Goal: Complete application form

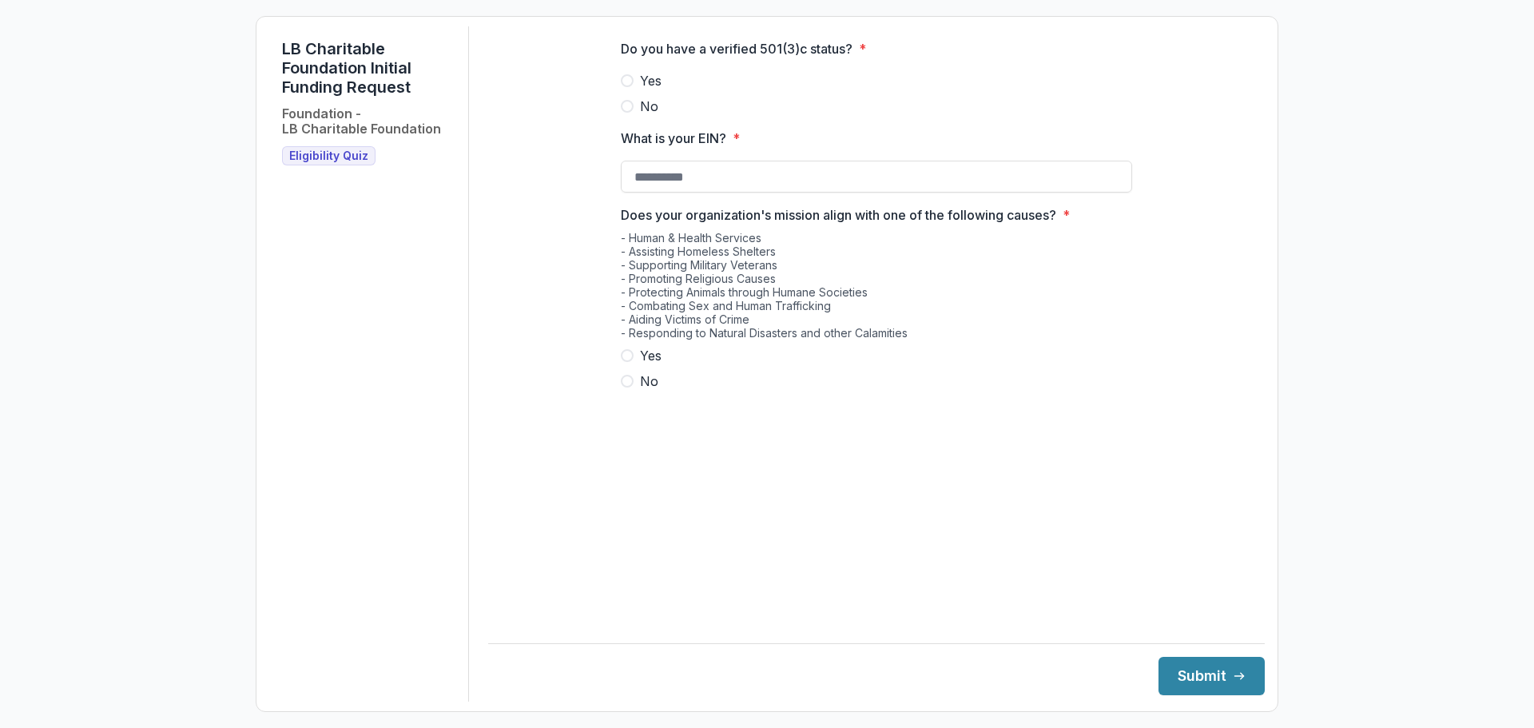
click at [623, 87] on span at bounding box center [627, 80] width 13 height 13
click at [634, 190] on input "What is your EIN? *" at bounding box center [876, 177] width 511 height 32
type input "**********"
click at [631, 362] on span at bounding box center [627, 355] width 13 height 13
click at [1198, 674] on button "Submit" at bounding box center [1211, 676] width 106 height 38
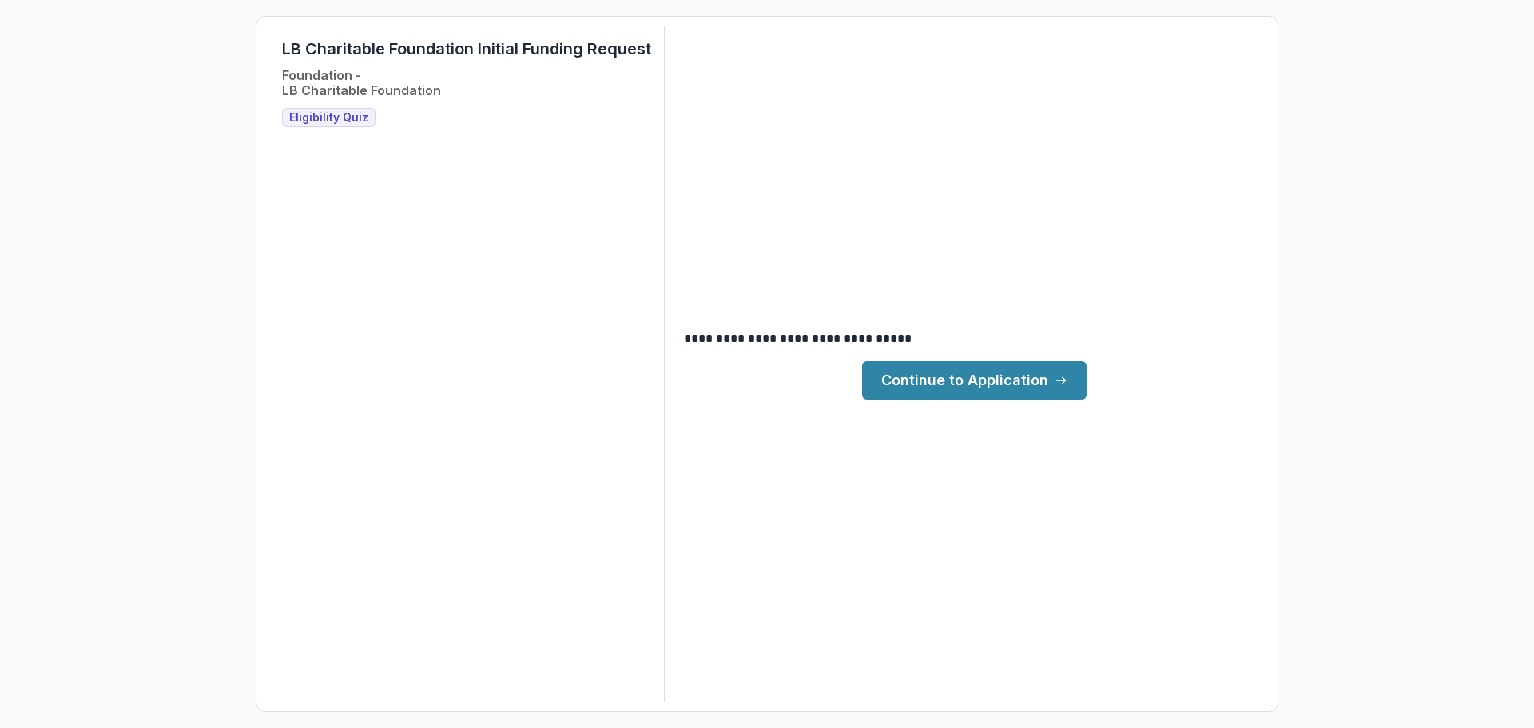
click at [995, 382] on link "Continue to Application" at bounding box center [974, 380] width 224 height 38
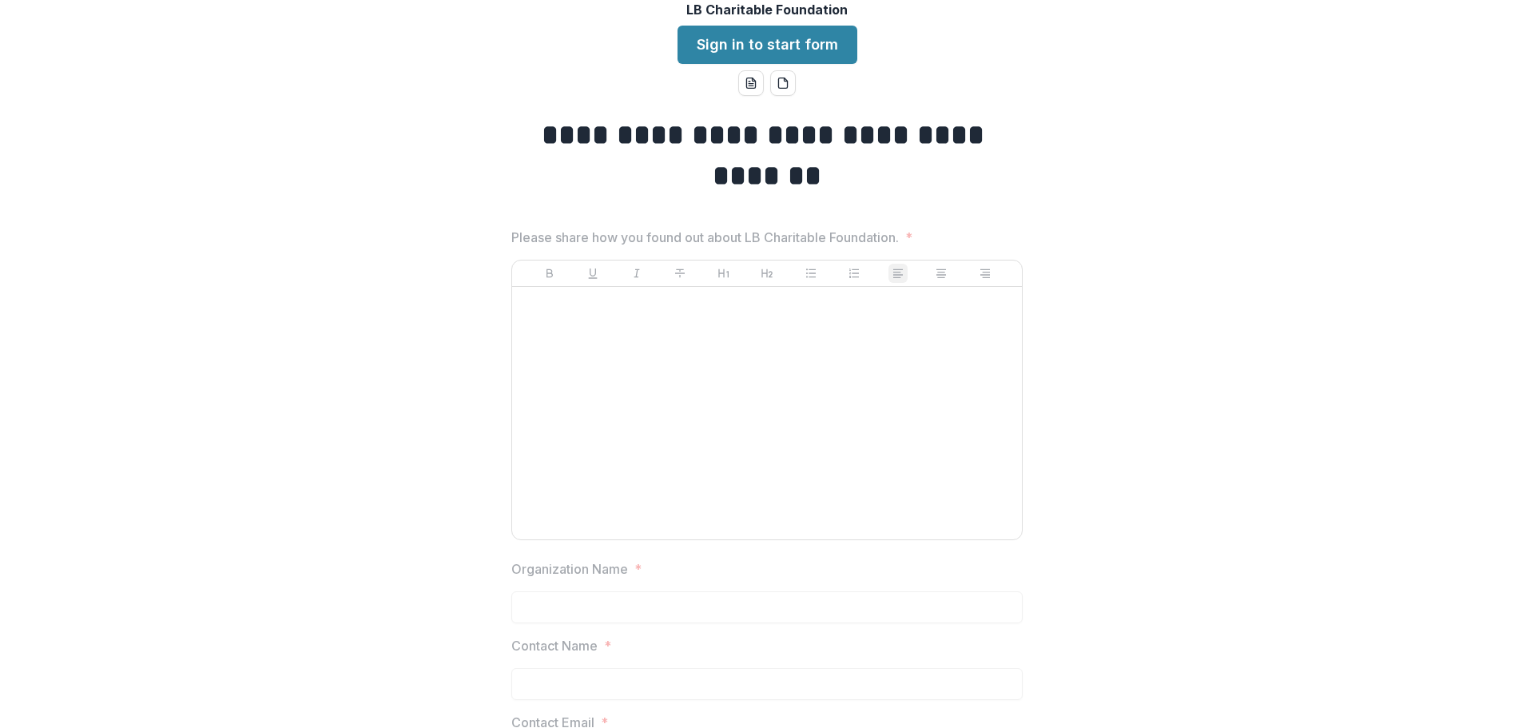
scroll to position [40, 0]
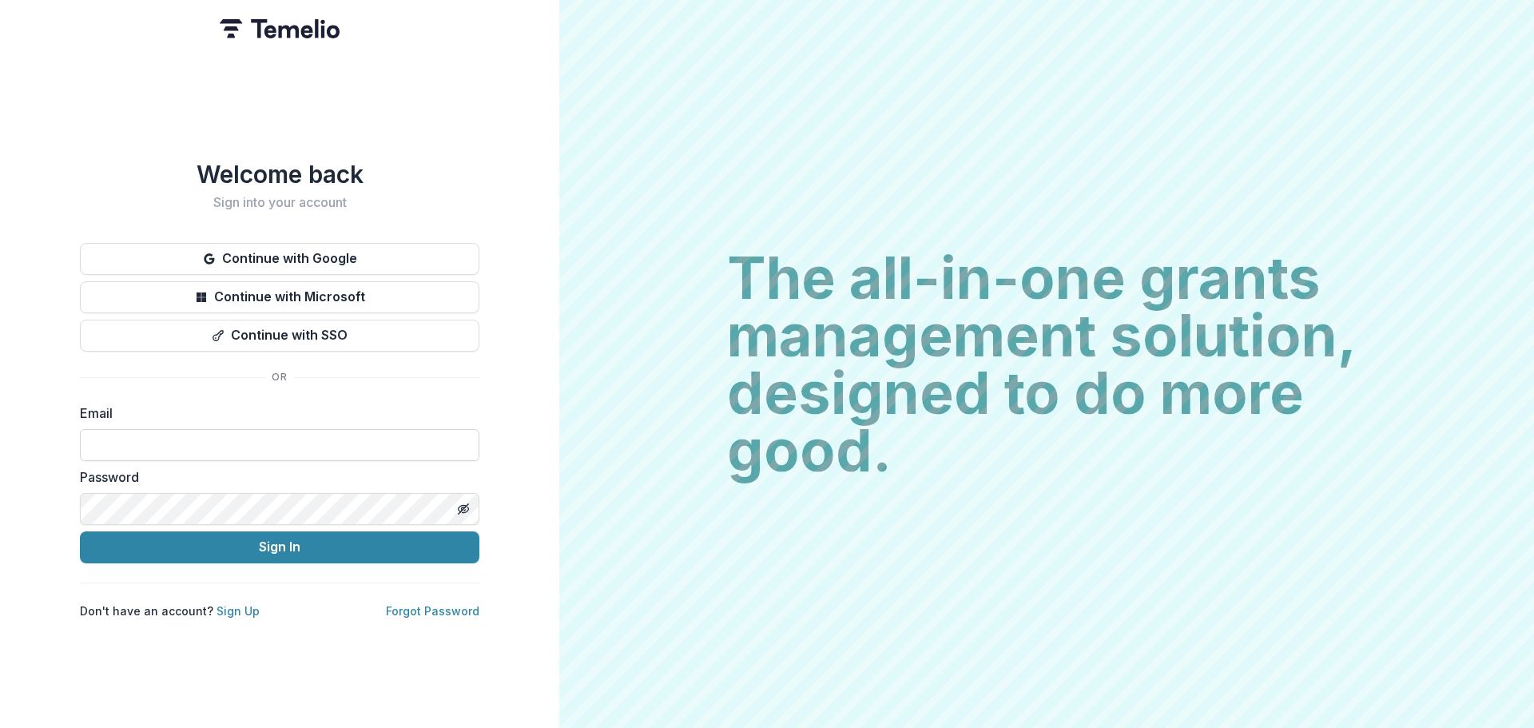
click at [218, 434] on input at bounding box center [279, 445] width 399 height 32
type input "**********"
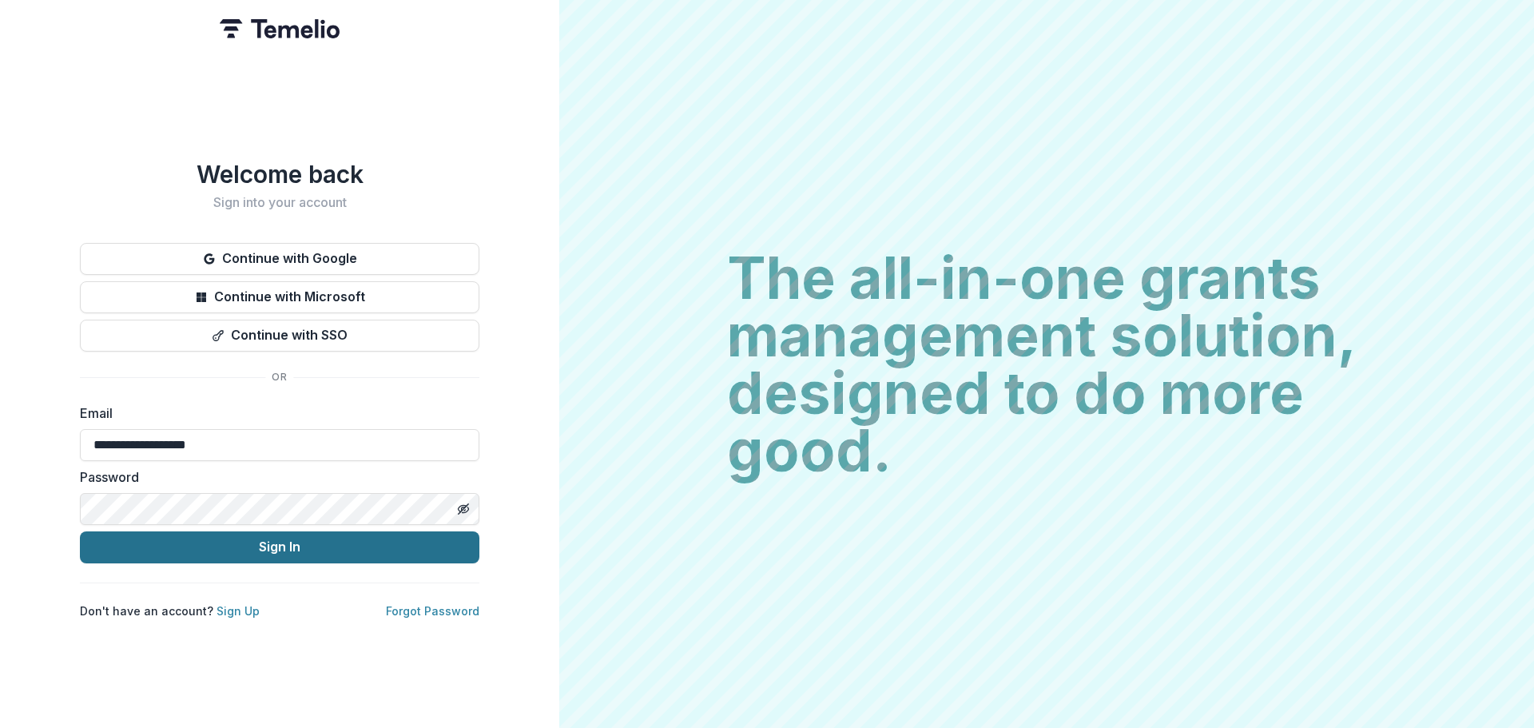
click at [285, 546] on button "Sign In" at bounding box center [279, 547] width 399 height 32
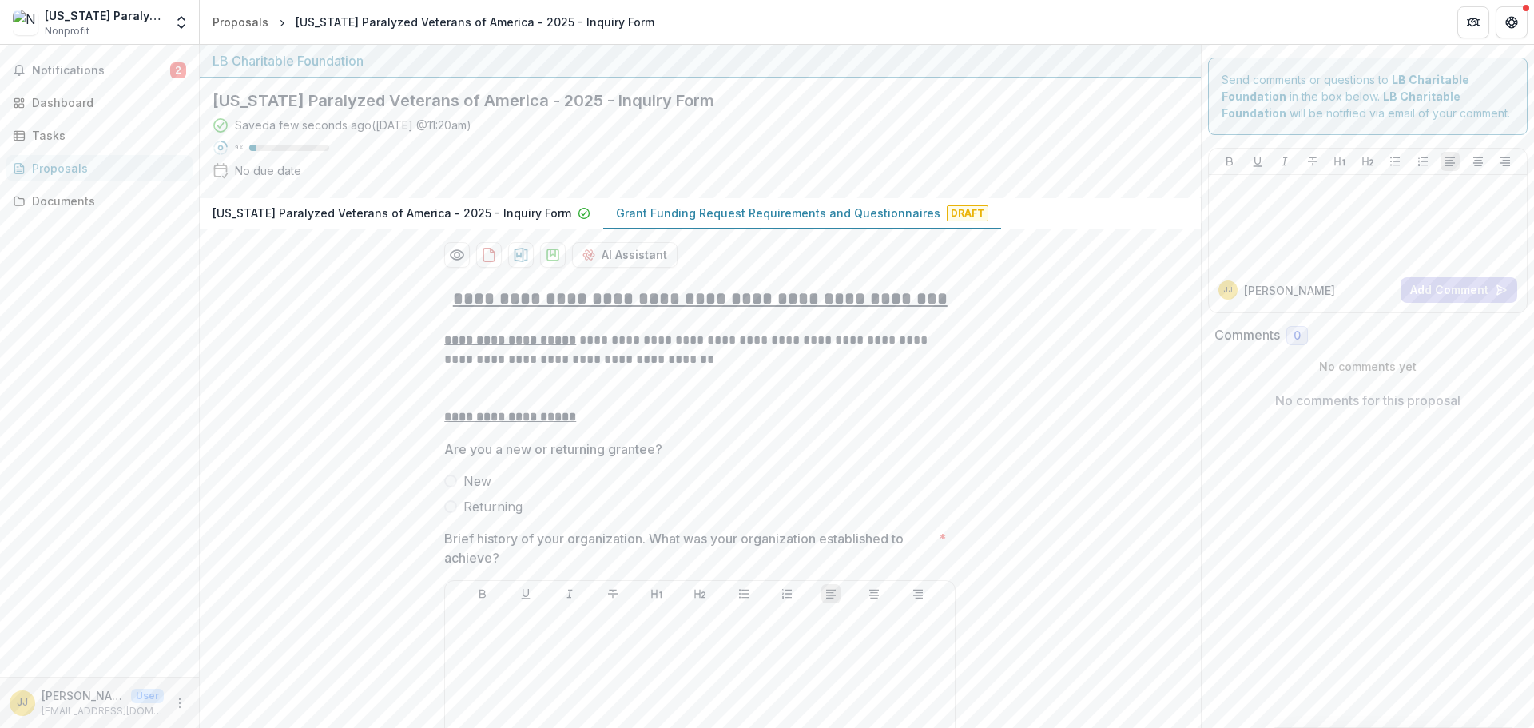
click at [448, 482] on span at bounding box center [450, 480] width 13 height 13
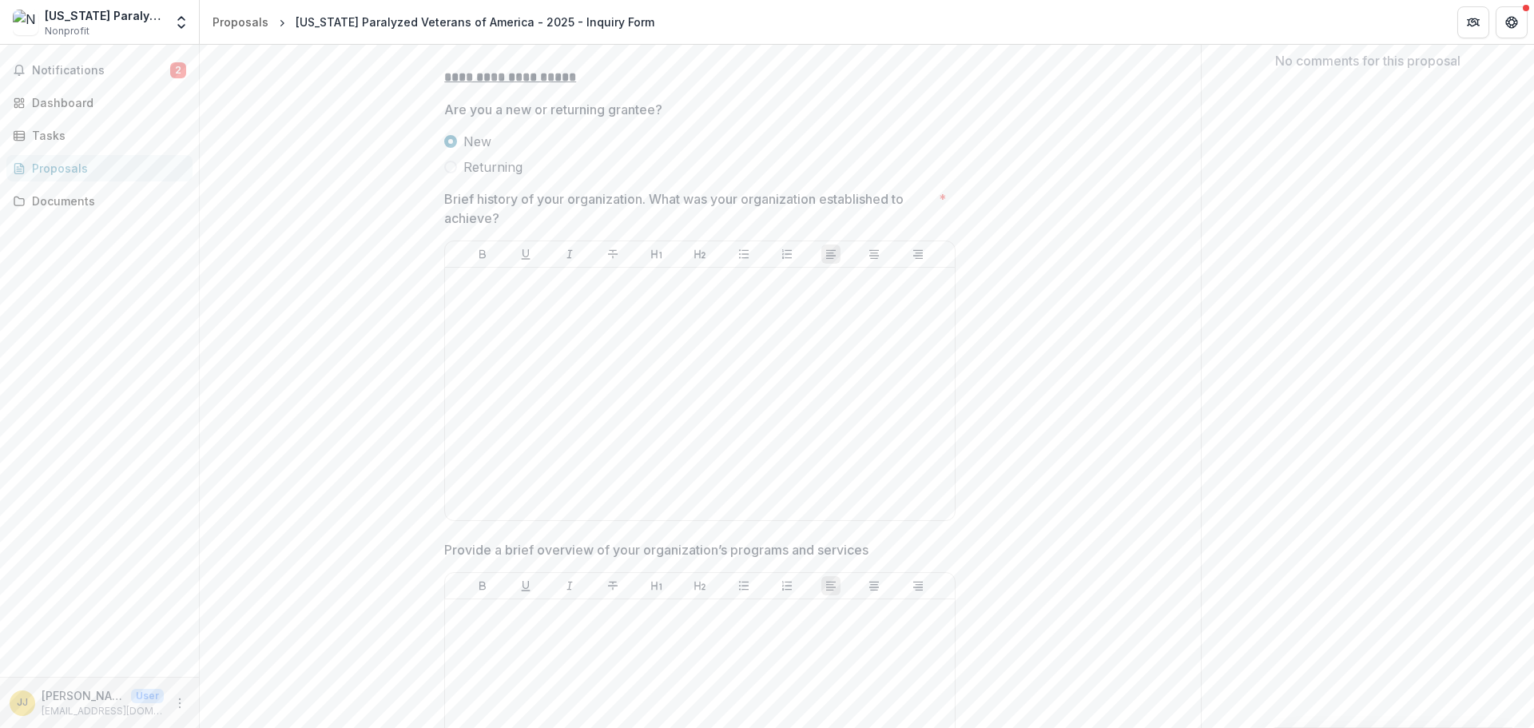
scroll to position [399, 0]
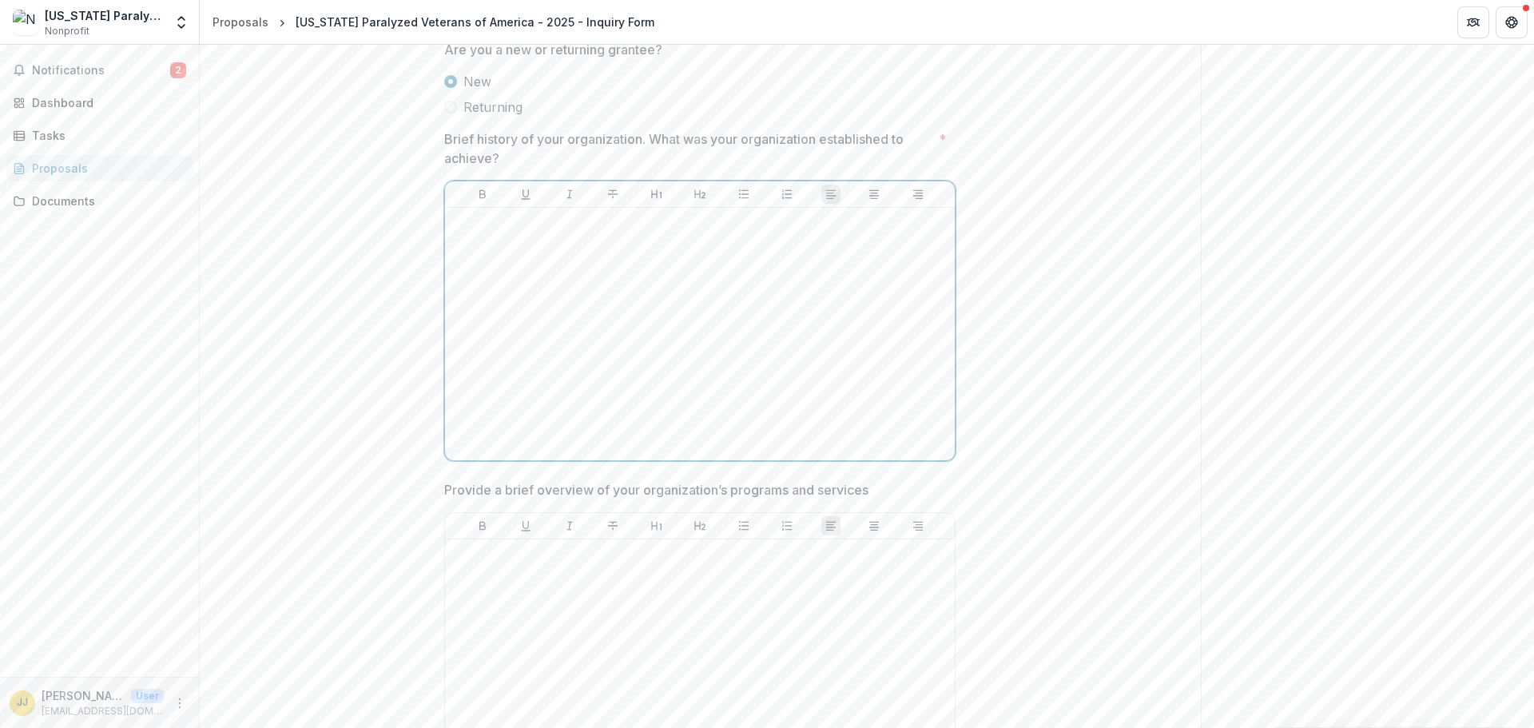
click at [500, 247] on div at bounding box center [699, 334] width 497 height 240
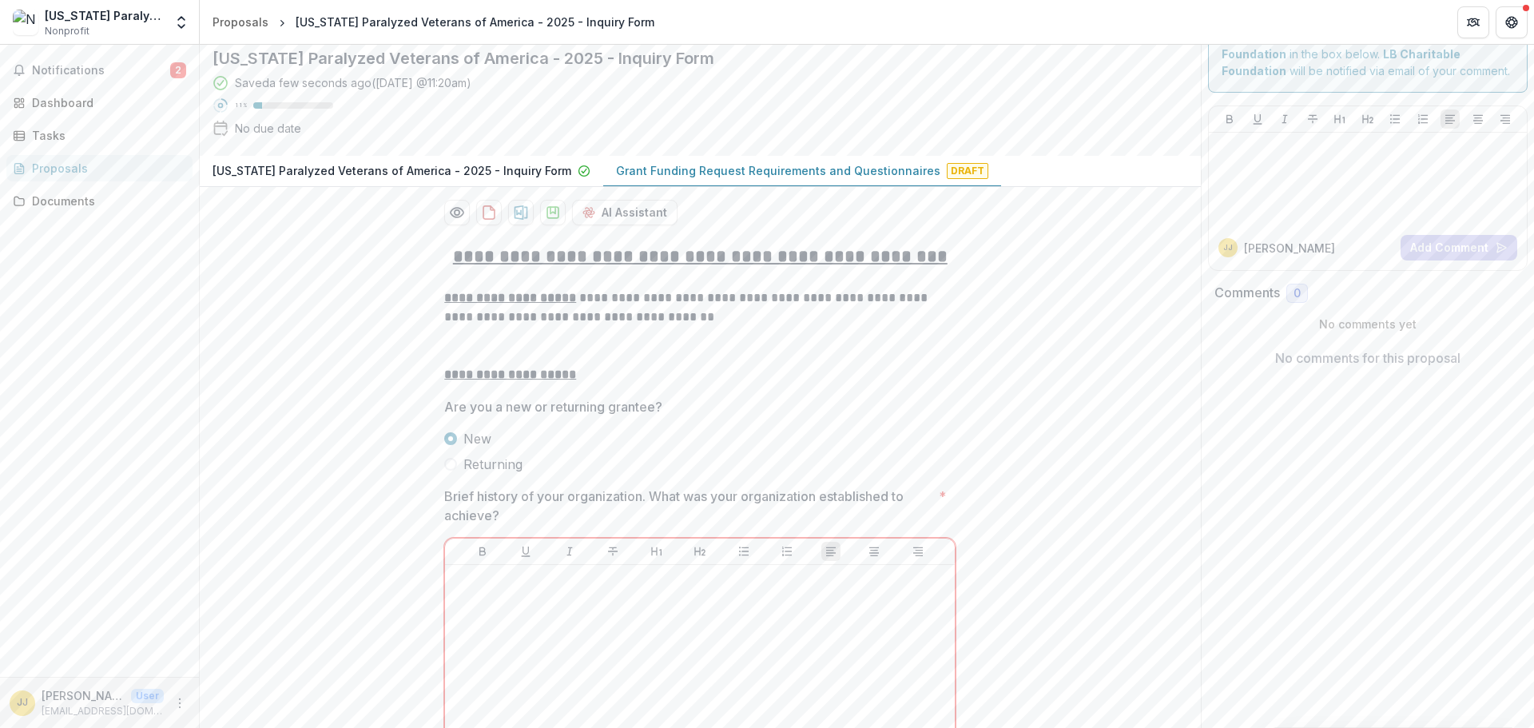
scroll to position [0, 0]
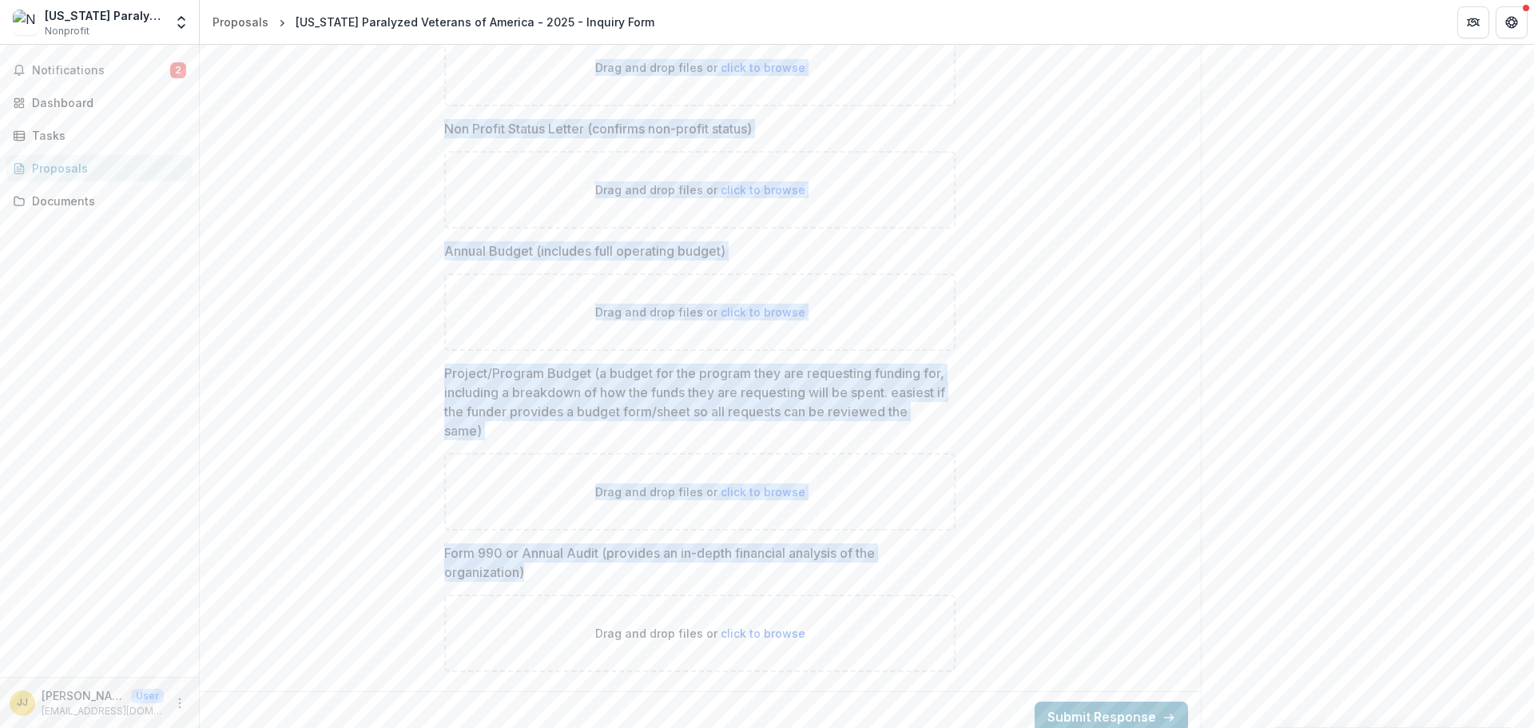
scroll to position [7737, 0]
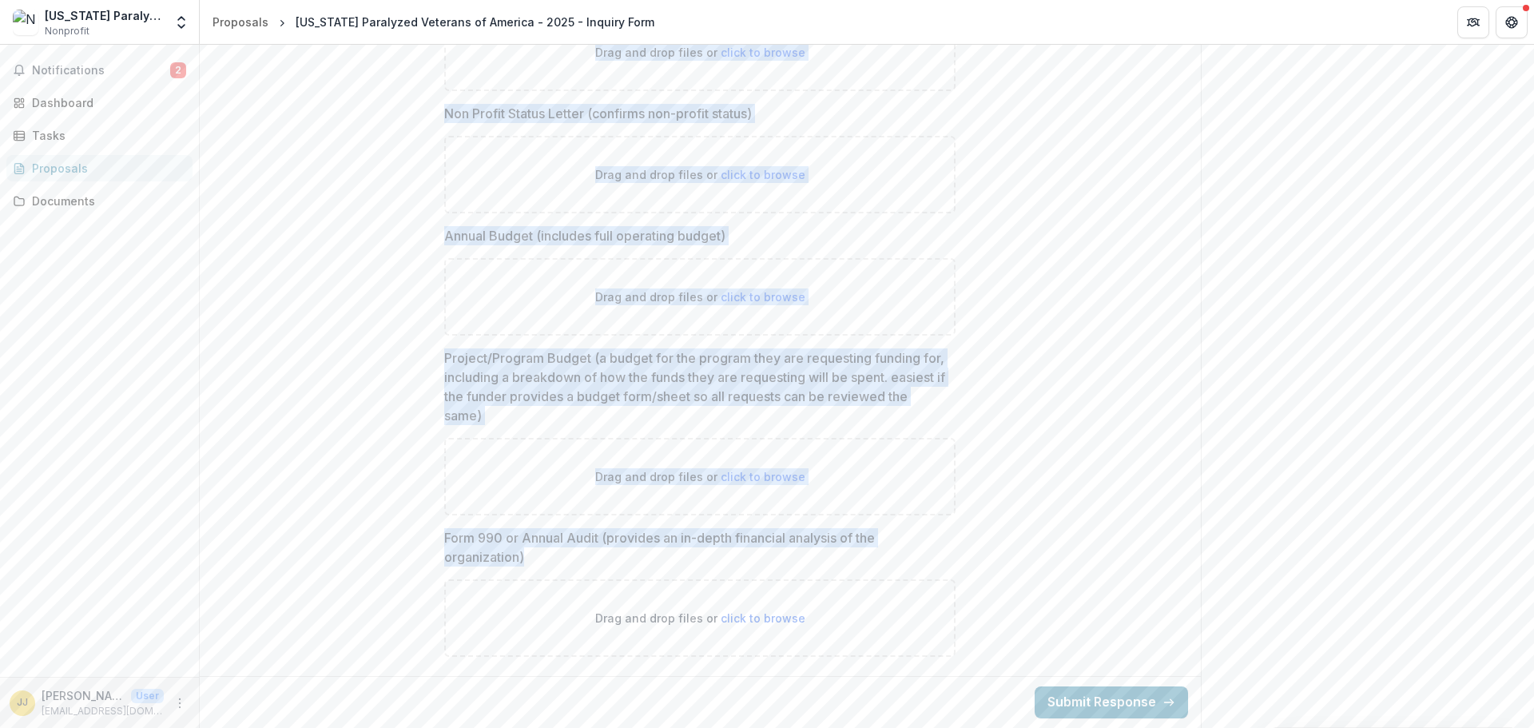
drag, startPoint x: 458, startPoint y: 375, endPoint x: 898, endPoint y: 575, distance: 483.3
copy div "**********"
